Goal: Information Seeking & Learning: Learn about a topic

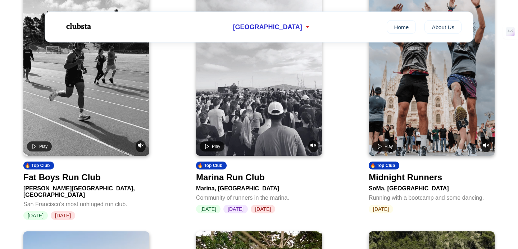
scroll to position [322, 0]
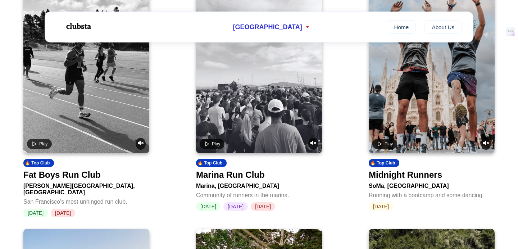
click at [250, 120] on video at bounding box center [259, 67] width 126 height 171
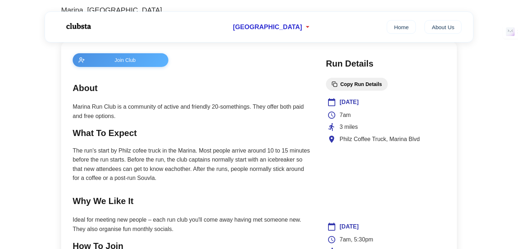
scroll to position [265, 0]
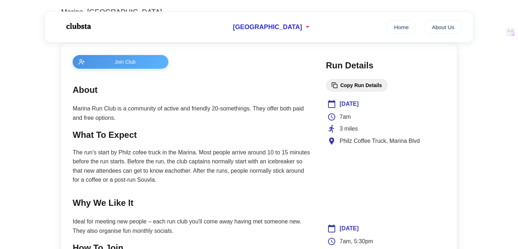
click at [348, 86] on button "Copy Run Details" at bounding box center [357, 85] width 62 height 13
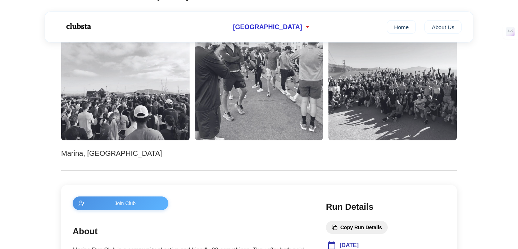
scroll to position [0, 0]
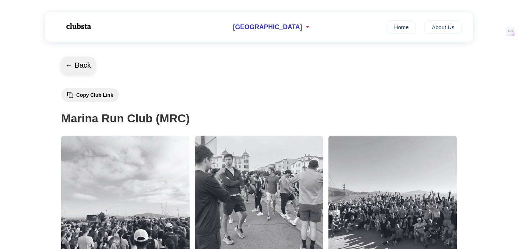
click at [78, 60] on button "← Back" at bounding box center [78, 65] width 35 height 17
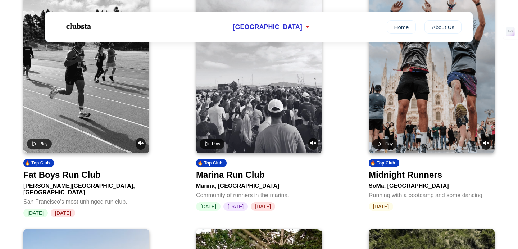
scroll to position [423, 0]
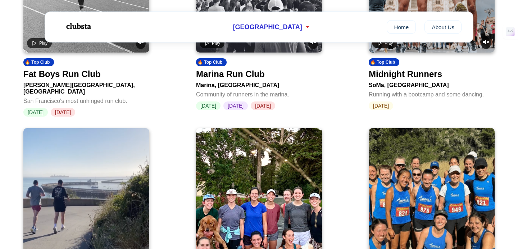
click at [265, 49] on div "Play" at bounding box center [259, 43] width 119 height 12
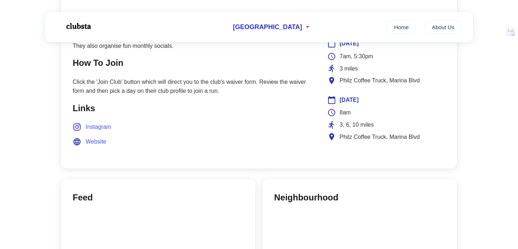
scroll to position [462, 0]
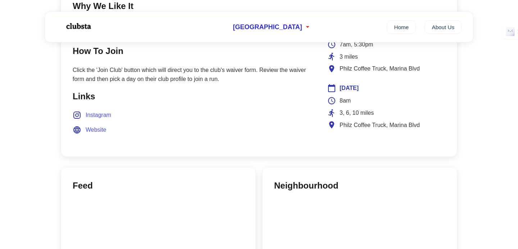
click at [100, 116] on span "Instagram" at bounding box center [99, 114] width 26 height 9
